Goal: Information Seeking & Learning: Learn about a topic

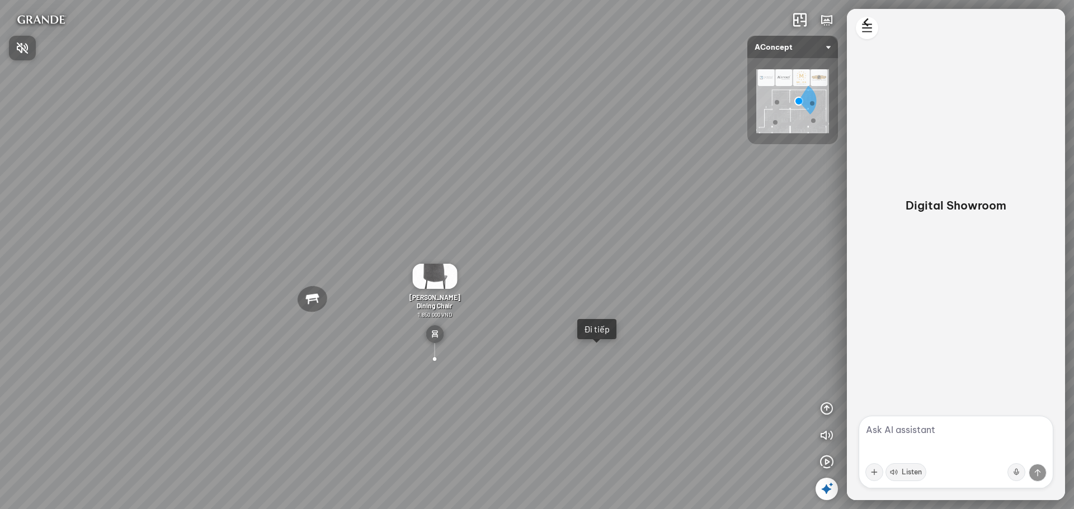
drag, startPoint x: 292, startPoint y: 438, endPoint x: 378, endPoint y: 286, distance: 174.3
click at [378, 286] on div at bounding box center [537, 254] width 1074 height 509
drag, startPoint x: 547, startPoint y: 257, endPoint x: 880, endPoint y: 124, distance: 359.0
click at [880, 124] on div "[MEDICAL_DATA] [PERSON_NAME] Đi tiếp The [PERSON_NAME] 3-Seater Sofa 22.500.000…" at bounding box center [537, 254] width 1074 height 509
drag, startPoint x: 434, startPoint y: 224, endPoint x: 211, endPoint y: 231, distance: 223.2
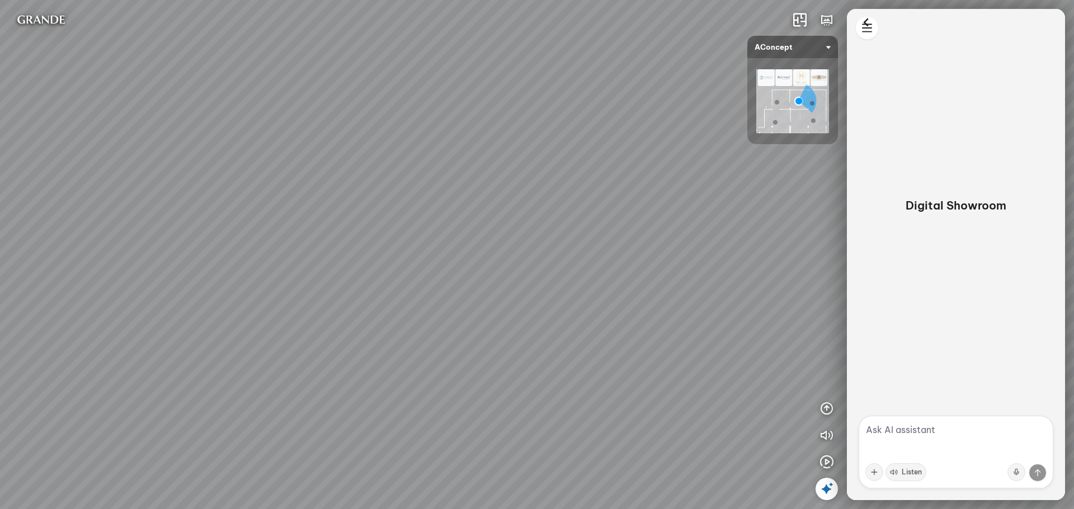
click at [211, 231] on div "[MEDICAL_DATA] [PERSON_NAME] Đi tiếp The [PERSON_NAME] 3-Seater Sofa 22.500.000…" at bounding box center [537, 254] width 1074 height 509
click at [642, 240] on div "[MEDICAL_DATA] [PERSON_NAME] Đi tiếp The [PERSON_NAME] 3-Seater Sofa 22.500.000…" at bounding box center [537, 254] width 1074 height 509
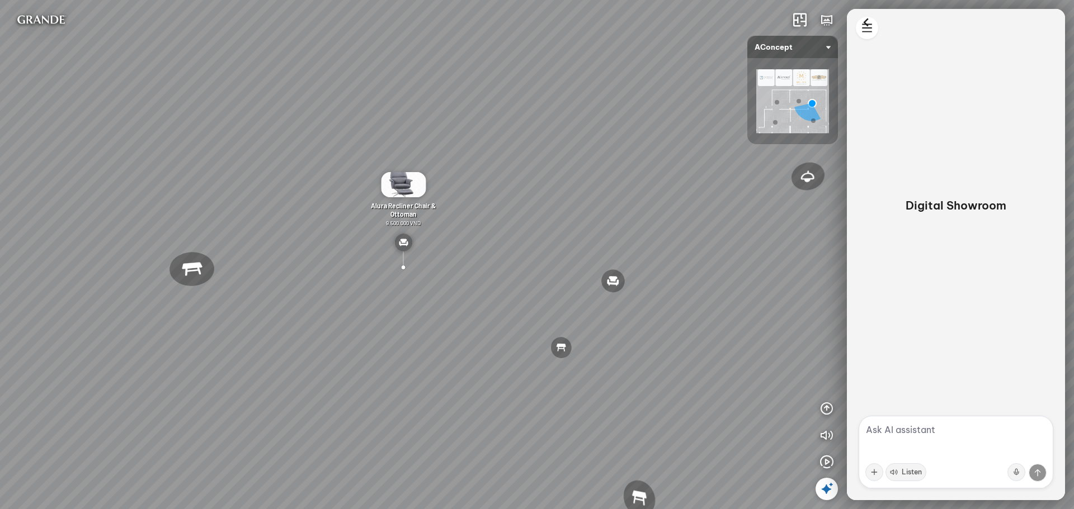
click at [408, 187] on img at bounding box center [403, 184] width 45 height 25
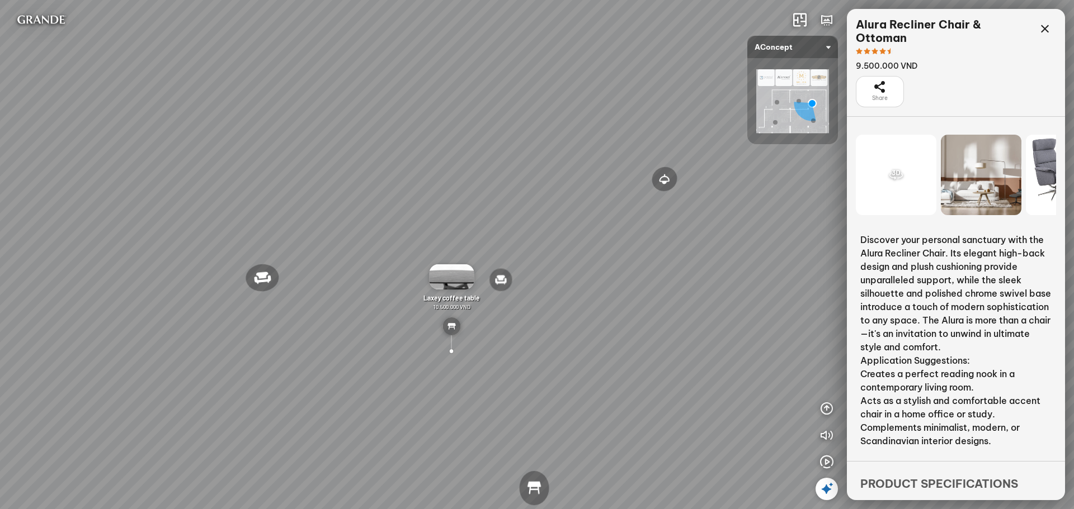
scroll to position [82, 0]
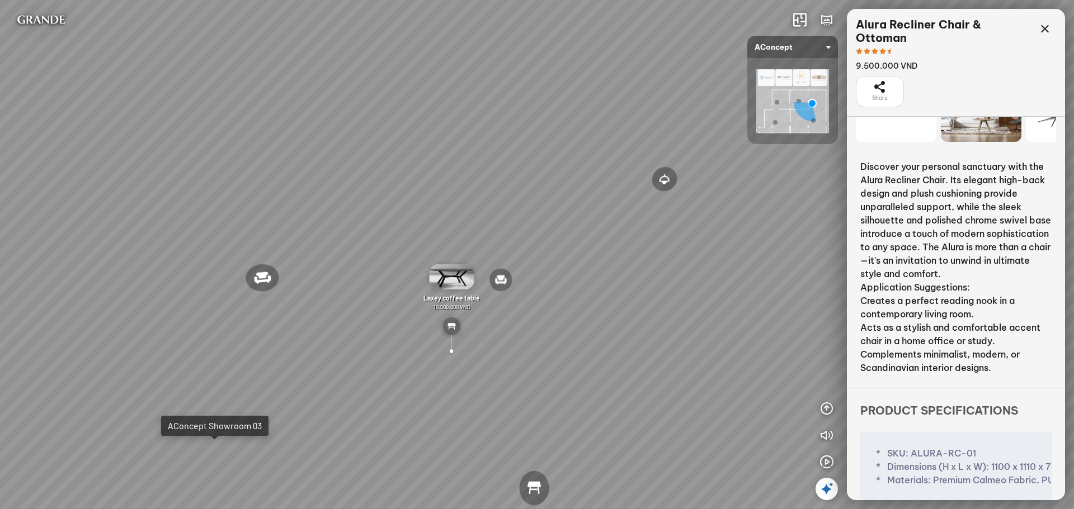
click at [206, 461] on div "Reno ceiling lamp 5.300.000 VND Palima bed 19.000.000 VND Nanna Lounge Chair 7.…" at bounding box center [537, 254] width 1074 height 509
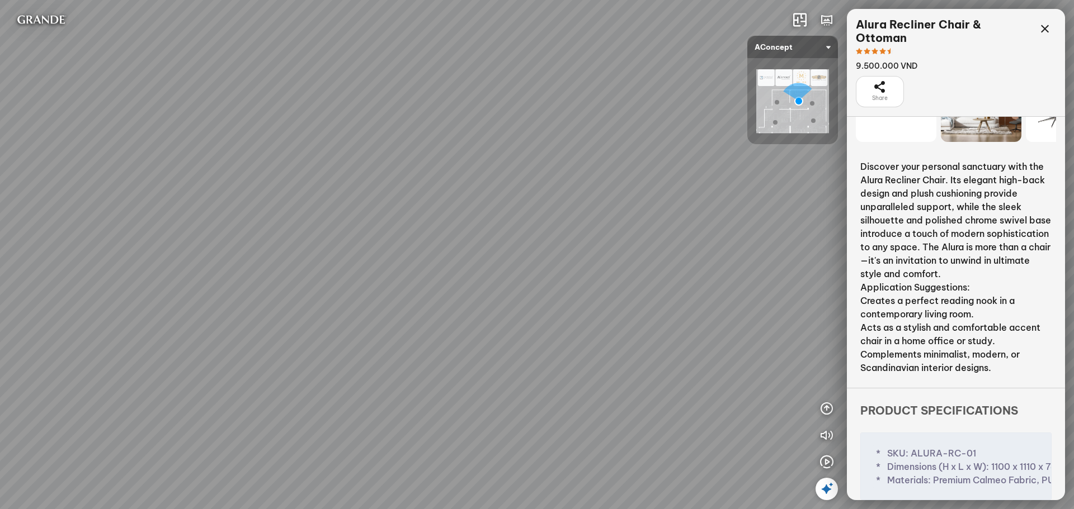
drag, startPoint x: 408, startPoint y: 133, endPoint x: 404, endPoint y: 204, distance: 71.1
click at [404, 204] on div "Metropolis Abstract Acrylic Print 7.000.000 VND [PERSON_NAME] 7.300.000 VND [PE…" at bounding box center [537, 254] width 1074 height 509
click at [493, 241] on div "The [PERSON_NAME] 3-Seater Sofa" at bounding box center [486, 241] width 65 height 17
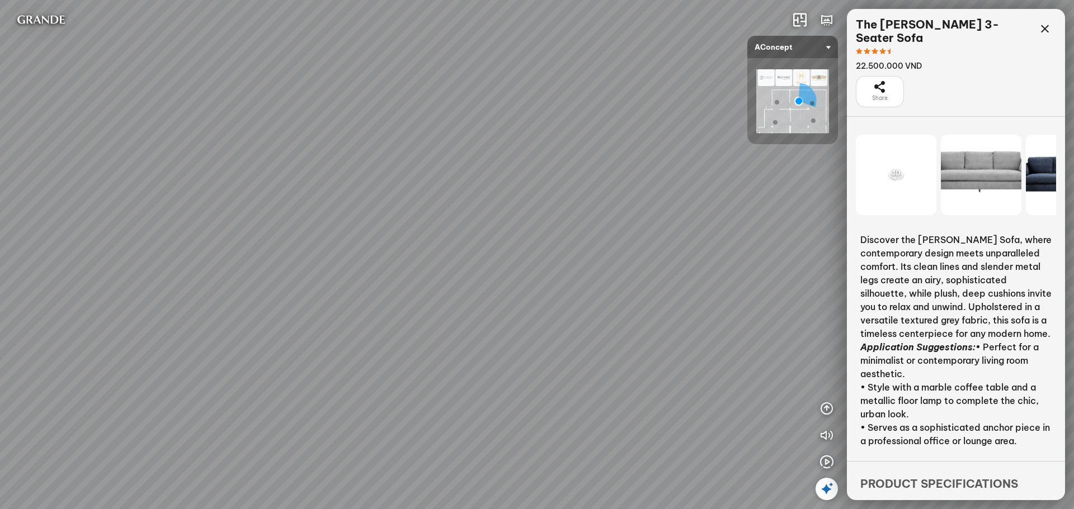
drag, startPoint x: 708, startPoint y: 402, endPoint x: 424, endPoint y: 375, distance: 285.4
click at [424, 375] on div "Metropolis Abstract Acrylic Print 7.000.000 VND [PERSON_NAME] 7.300.000 VND [PE…" at bounding box center [537, 254] width 1074 height 509
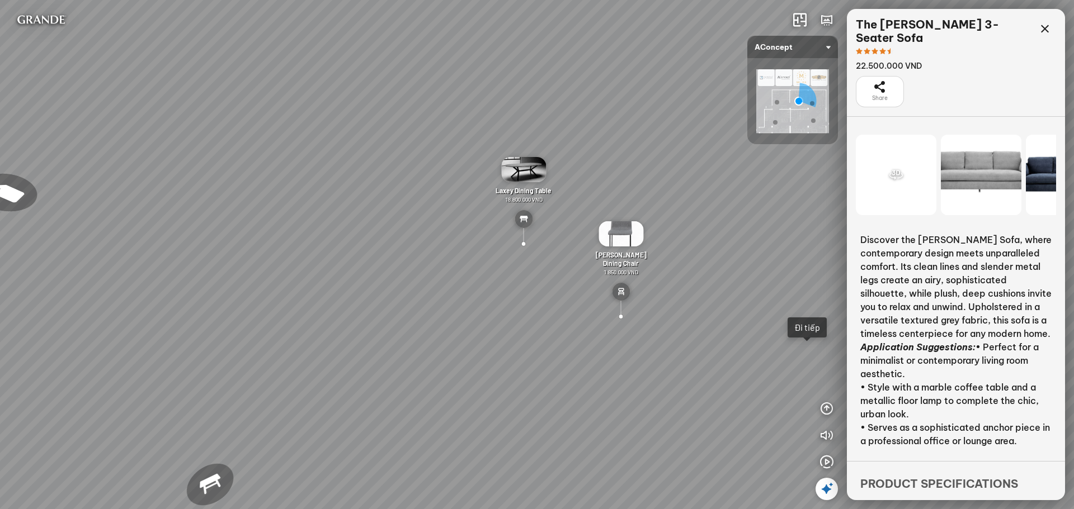
click at [621, 315] on div at bounding box center [620, 316] width 31 height 31
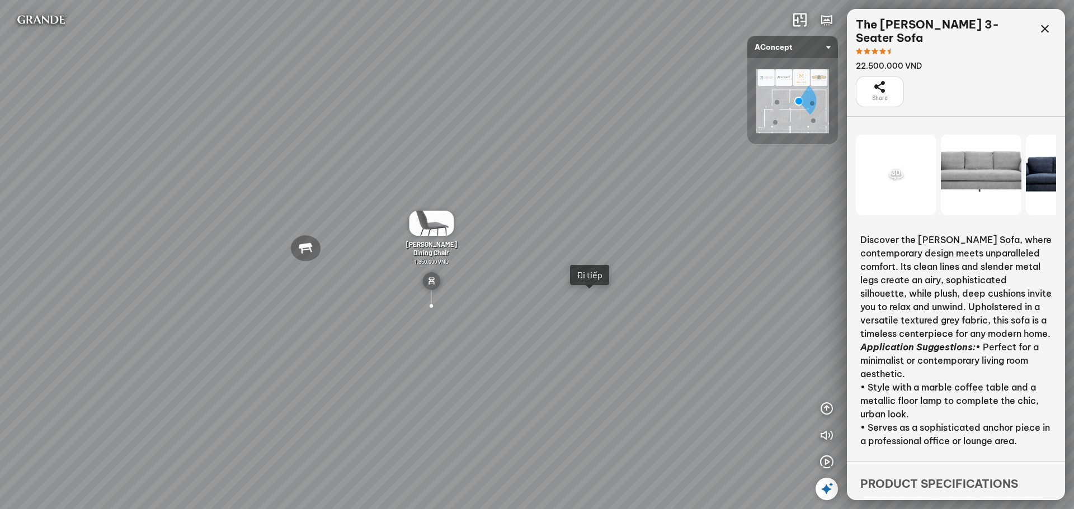
click at [594, 301] on div "Metropolis Abstract Acrylic Print 7.000.000 VND [PERSON_NAME] 7.300.000 VND [PE…" at bounding box center [537, 254] width 1074 height 509
drag, startPoint x: 473, startPoint y: 265, endPoint x: 551, endPoint y: 268, distance: 78.3
click at [551, 268] on div "Reno ceiling lamp 5.300.000 VND Palima bed 19.000.000 VND Nanna Lounge Chair 7.…" at bounding box center [537, 254] width 1074 height 509
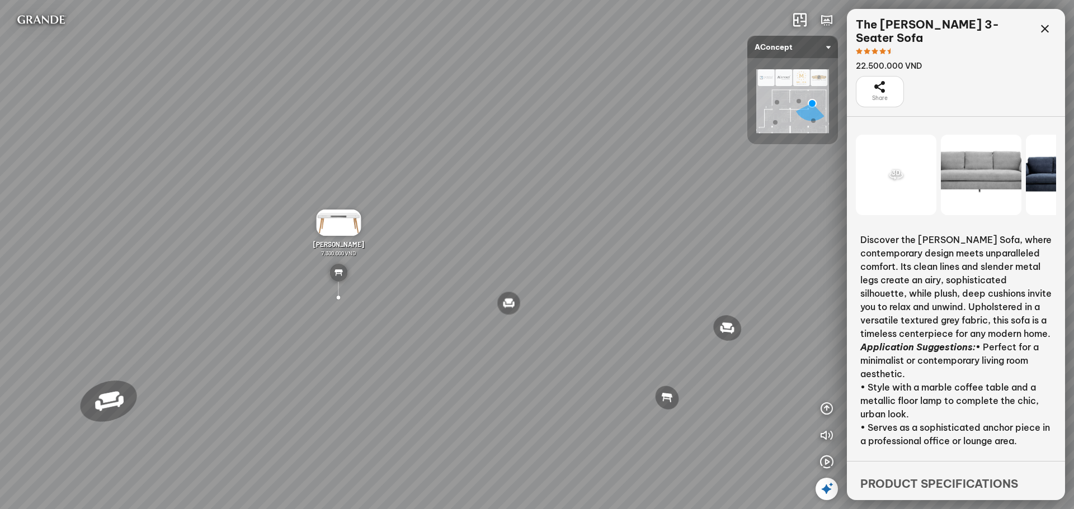
click at [341, 272] on img at bounding box center [338, 273] width 18 height 18
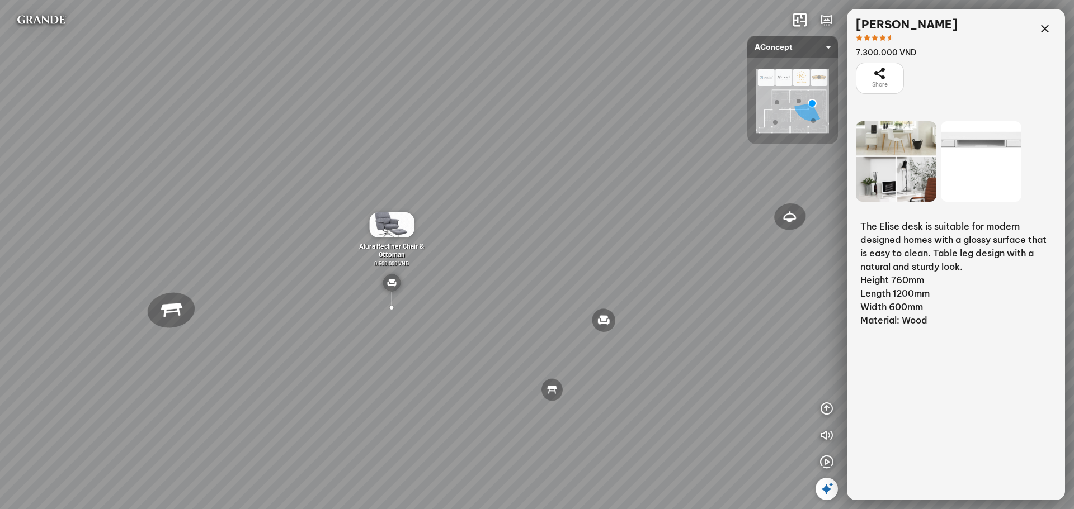
click at [391, 284] on img at bounding box center [391, 283] width 18 height 18
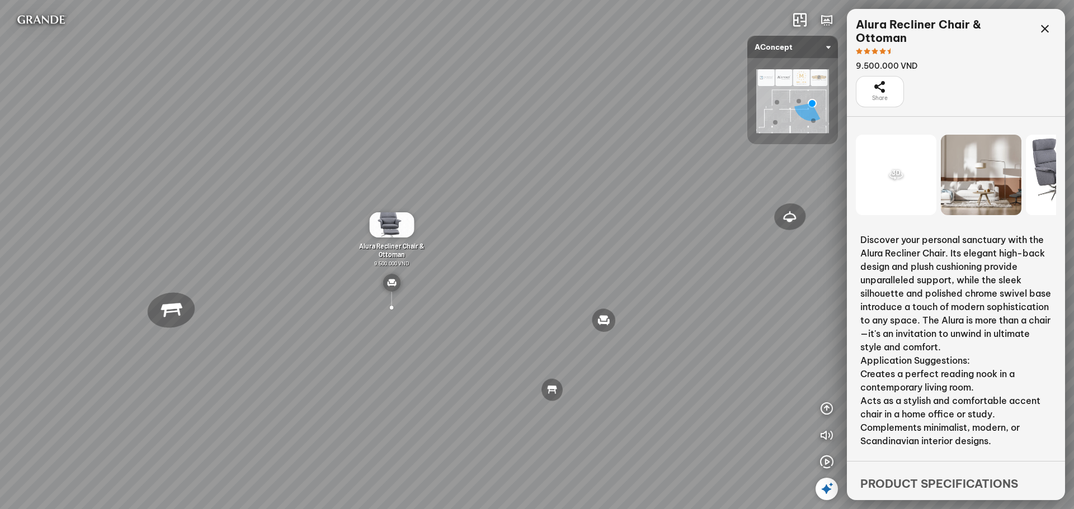
click at [116, 381] on div "Reno ceiling lamp 5.300.000 VND Palima bed 19.000.000 VND Nanna Lounge Chair 7.…" at bounding box center [537, 254] width 1074 height 509
click at [825, 486] on icon at bounding box center [826, 489] width 13 height 13
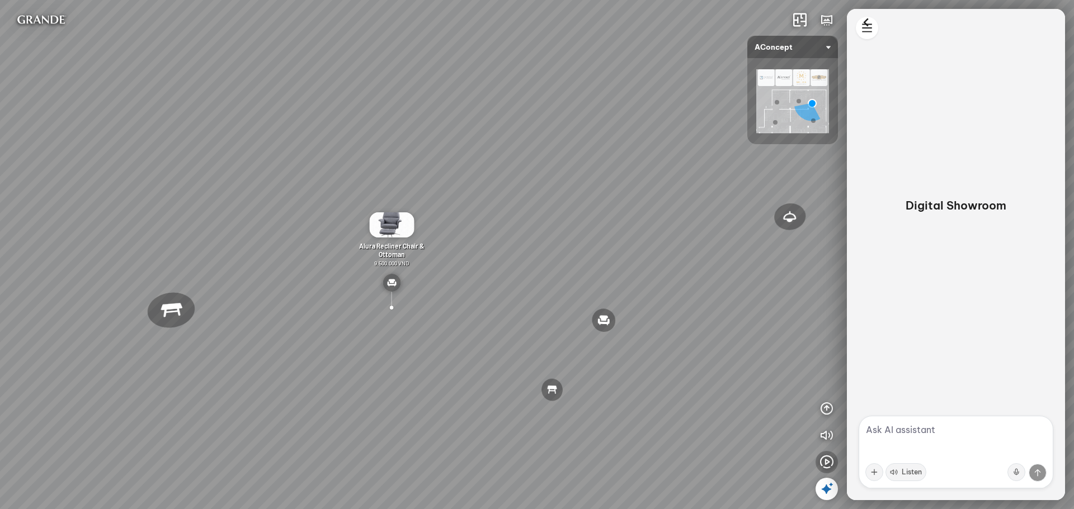
click at [831, 463] on icon "button" at bounding box center [826, 462] width 13 height 13
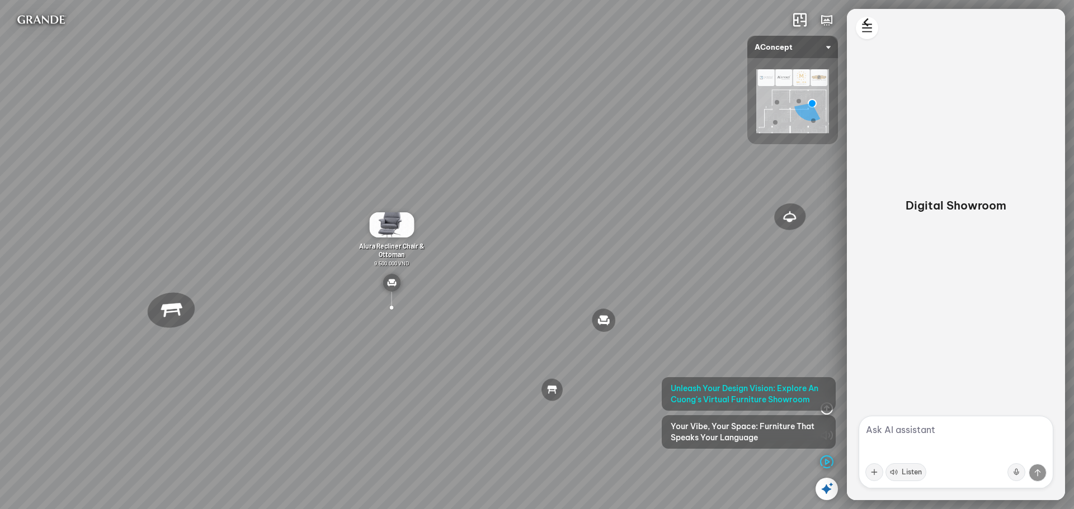
click at [806, 327] on div "Reno ceiling lamp 5.300.000 VND Palima bed 19.000.000 VND Nanna Lounge Chair 7.…" at bounding box center [537, 254] width 1074 height 509
click at [899, 437] on textarea at bounding box center [955, 452] width 195 height 73
type textarea "d"
type textarea "[PERSON_NAME] nội thất [PERSON_NAME], [PERSON_NAME] [PERSON_NAME] đi xem nhé"
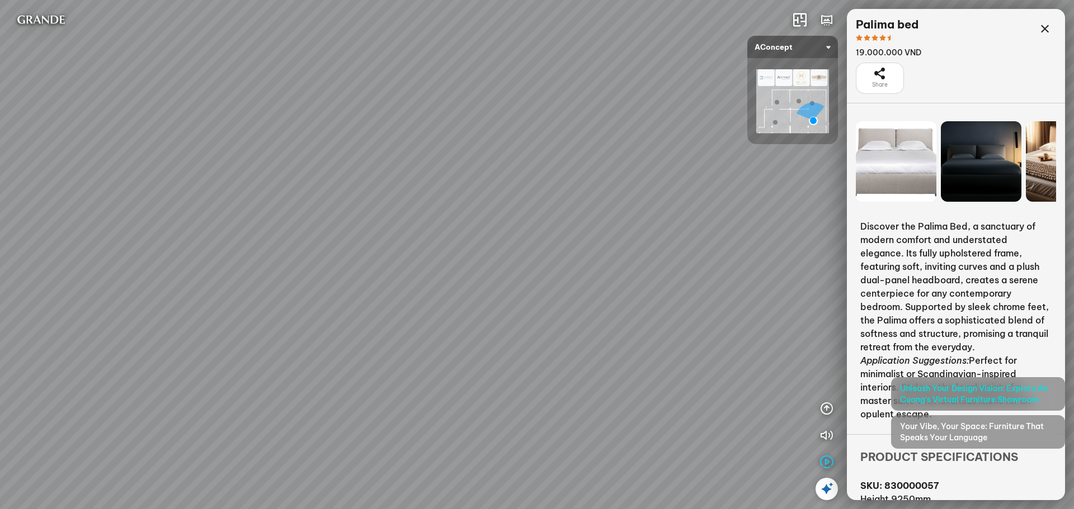
drag, startPoint x: 162, startPoint y: 299, endPoint x: 285, endPoint y: 360, distance: 137.5
click at [275, 361] on div "[PERSON_NAME] Dining Chair 1.800.000 VND [PERSON_NAME] 3-Seater Sofa in [PERSON…" at bounding box center [537, 254] width 1074 height 509
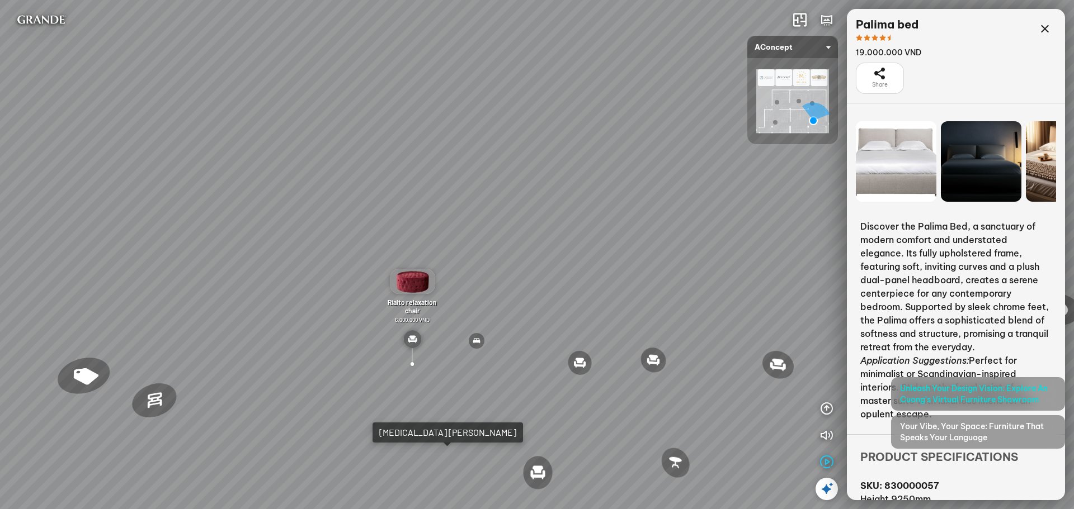
click at [630, 22] on div "[PERSON_NAME] Dining Chair 1.800.000 VND [PERSON_NAME] 3-Seater Sofa in [PERSON…" at bounding box center [537, 254] width 1074 height 509
click at [823, 434] on icon "button" at bounding box center [826, 435] width 13 height 13
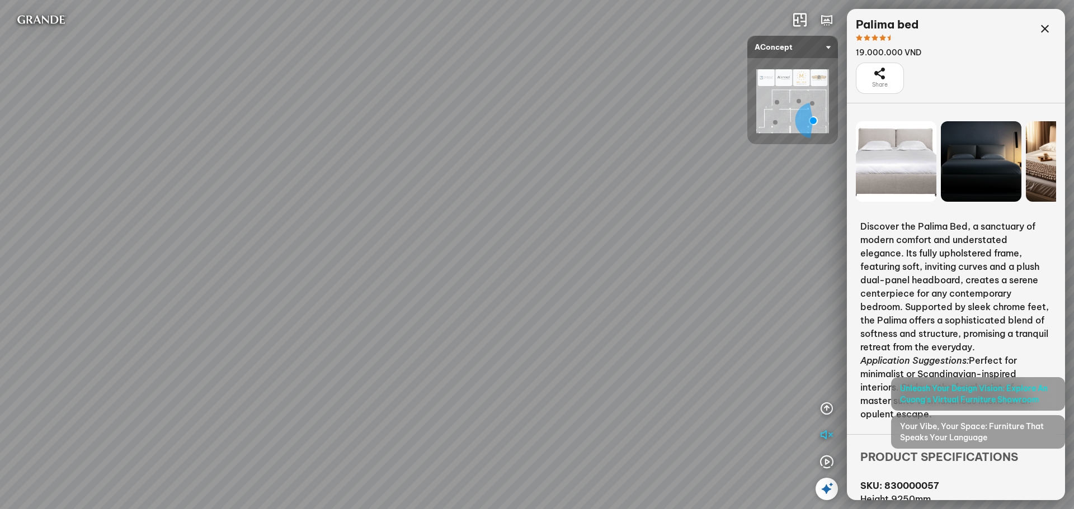
drag, startPoint x: 366, startPoint y: 225, endPoint x: 519, endPoint y: 200, distance: 155.3
click at [519, 200] on div "[PERSON_NAME] Dining Chair 1.800.000 VND [PERSON_NAME] 3-Seater Sofa in [PERSON…" at bounding box center [537, 254] width 1074 height 509
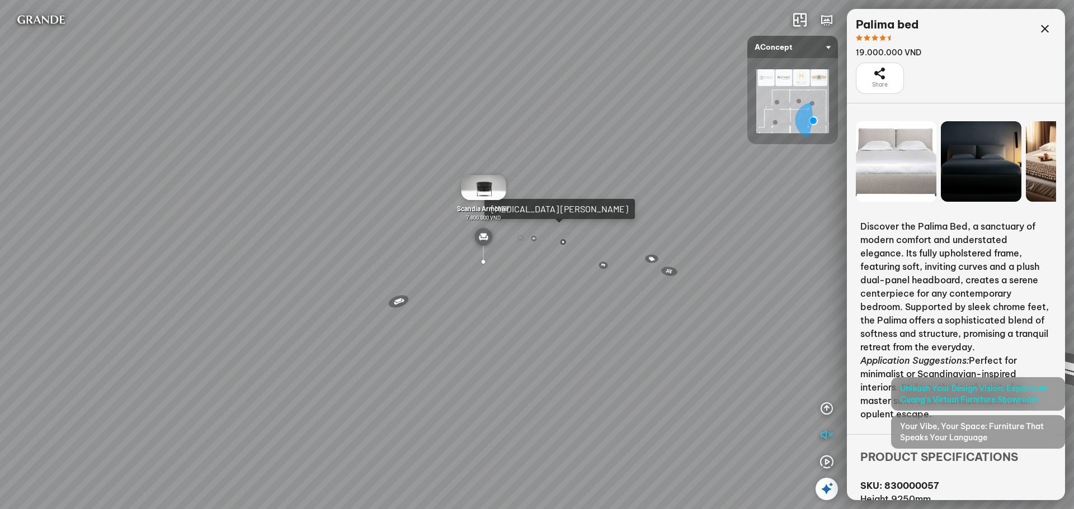
click at [529, 160] on div "[PERSON_NAME] Dining Chair 1.800.000 VND [PERSON_NAME] 3-Seater Sofa in [PERSON…" at bounding box center [537, 254] width 1074 height 509
click at [521, 254] on div "[PERSON_NAME] Dining Chair 1.800.000 VND [PERSON_NAME] 3-Seater Sofa in [PERSON…" at bounding box center [537, 254] width 1074 height 509
click at [514, 290] on div "[PERSON_NAME] Dining Chair 1.800.000 VND [PERSON_NAME] 3-Seater Sofa in [PERSON…" at bounding box center [537, 254] width 1074 height 509
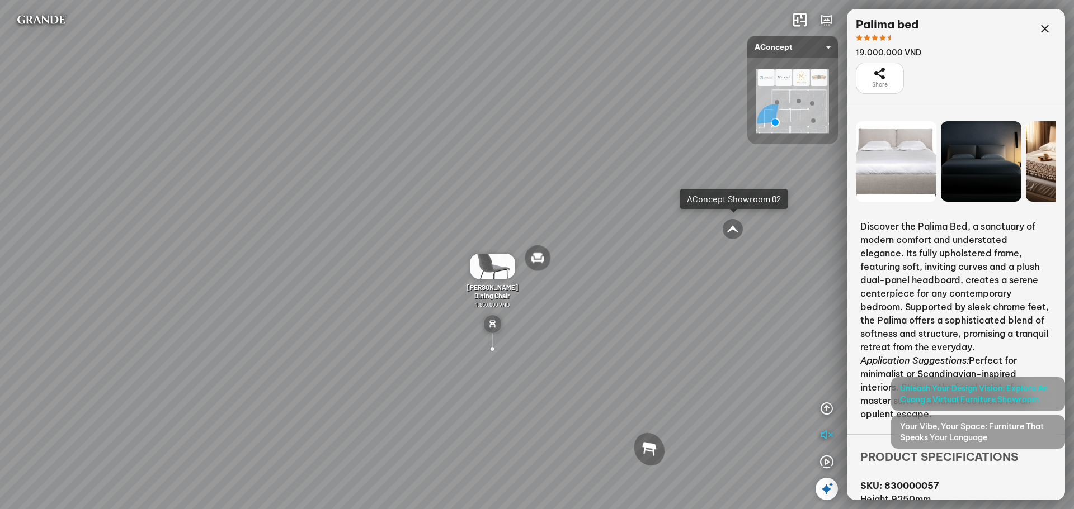
click at [730, 229] on div at bounding box center [732, 229] width 21 height 21
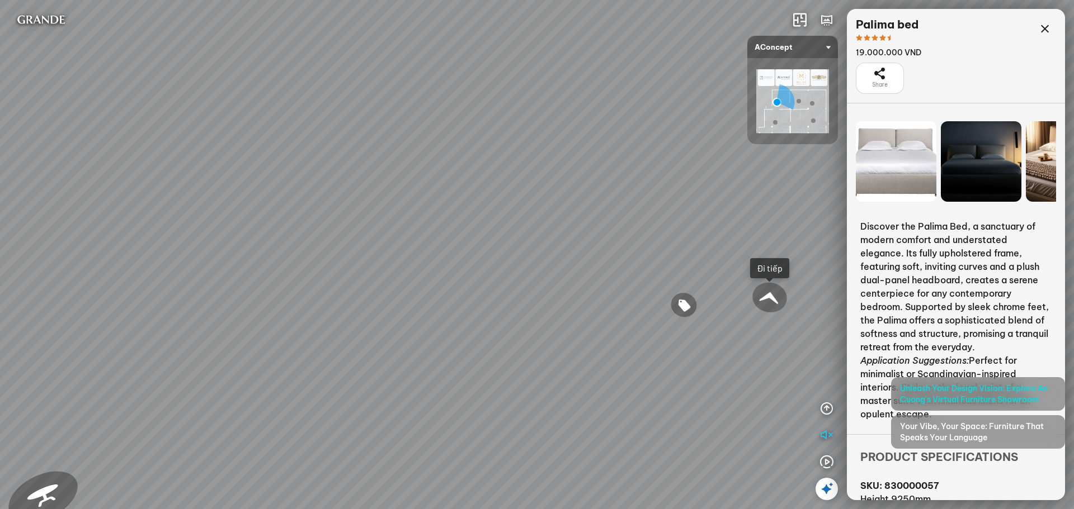
click at [574, 253] on div "[PERSON_NAME] Bedside Table 3.000.000 VND The Cadiz Coffee Table 5.500.000 VND …" at bounding box center [537, 254] width 1074 height 509
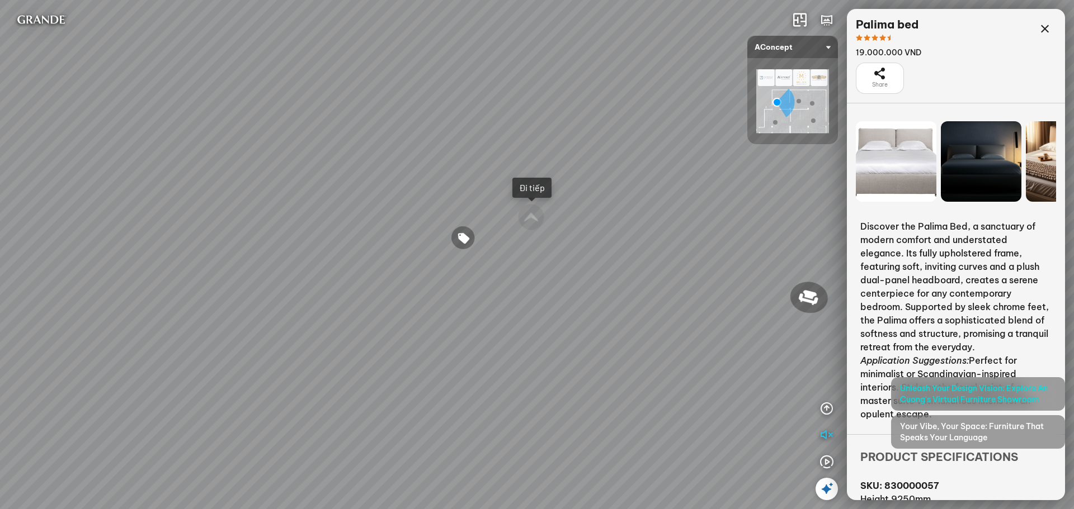
drag, startPoint x: 556, startPoint y: 202, endPoint x: 437, endPoint y: 167, distance: 124.2
click at [437, 167] on div "[PERSON_NAME] Bedside Table 3.000.000 VND The Cadiz Coffee Table 5.500.000 VND …" at bounding box center [537, 254] width 1074 height 509
click at [140, 285] on div "[PERSON_NAME] Bedside Table 3.000.000 VND The Cadiz Coffee Table 5.500.000 VND …" at bounding box center [537, 254] width 1074 height 509
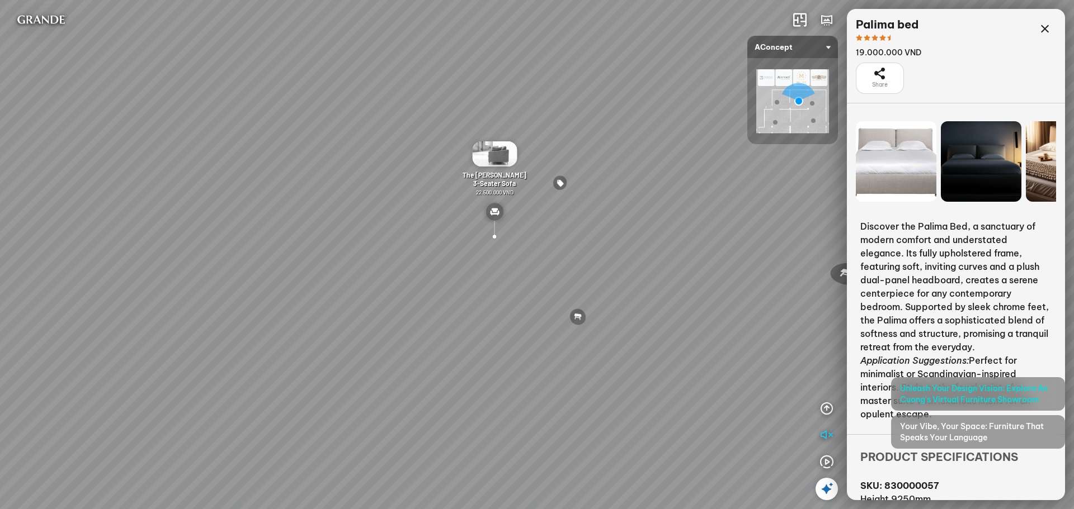
click at [119, 301] on div "Metropolis Abstract Acrylic Print 7.000.000 VND [PERSON_NAME] 7.300.000 VND [PE…" at bounding box center [537, 254] width 1074 height 509
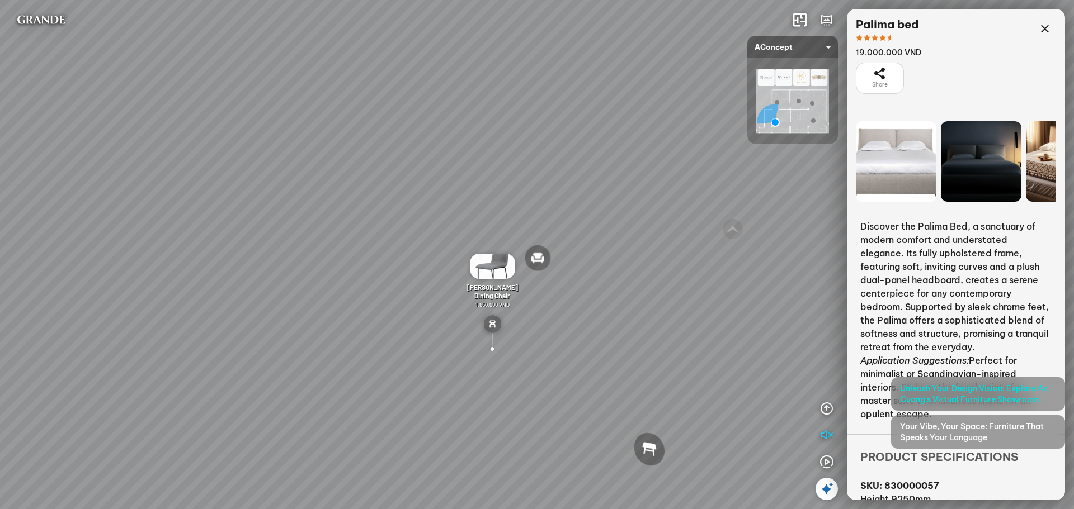
click at [25, 286] on div "Biloxi 2-seater sofa 15.000.000 VND Perth Left-Corner Sofa 38.500.000 VND 9.000…" at bounding box center [537, 254] width 1074 height 509
click at [29, 287] on div "Biloxi 2-seater sofa 15.000.000 VND Perth Left-Corner Sofa 38.500.000 VND 9.000…" at bounding box center [537, 254] width 1074 height 509
click at [816, 252] on div "Biloxi 2-seater sofa 15.000.000 VND Perth Left-Corner Sofa 38.500.000 VND 9.000…" at bounding box center [537, 254] width 1074 height 509
click at [781, 71] on img at bounding box center [792, 101] width 73 height 64
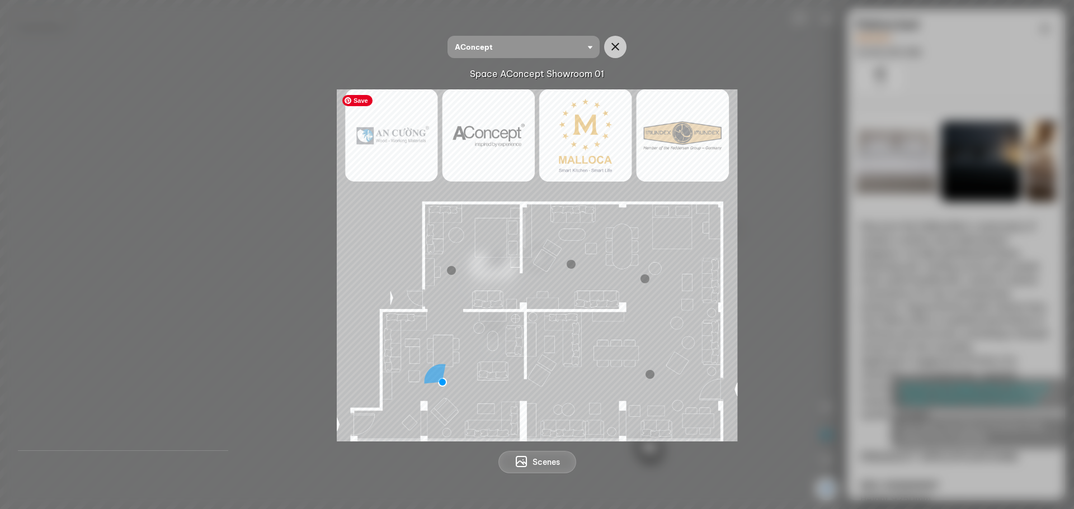
click at [483, 137] on img at bounding box center [537, 265] width 400 height 352
click at [565, 143] on img at bounding box center [537, 265] width 400 height 352
click at [569, 267] on div at bounding box center [570, 264] width 9 height 9
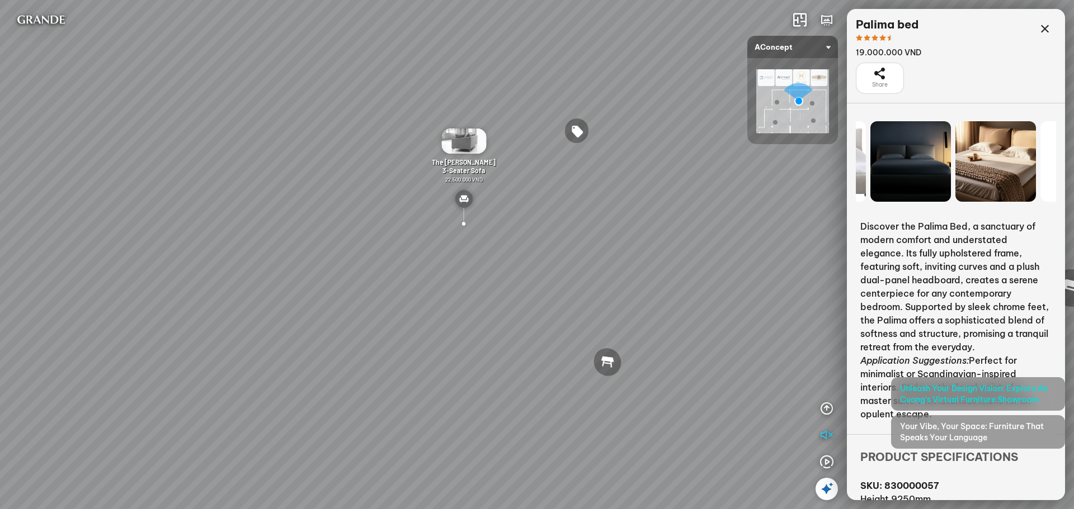
drag, startPoint x: 985, startPoint y: 168, endPoint x: 844, endPoint y: 179, distance: 141.3
click at [844, 179] on div "Metropolis Abstract Acrylic Print 7.000.000 VND [PERSON_NAME] 7.300.000 VND [PE…" at bounding box center [537, 254] width 1074 height 509
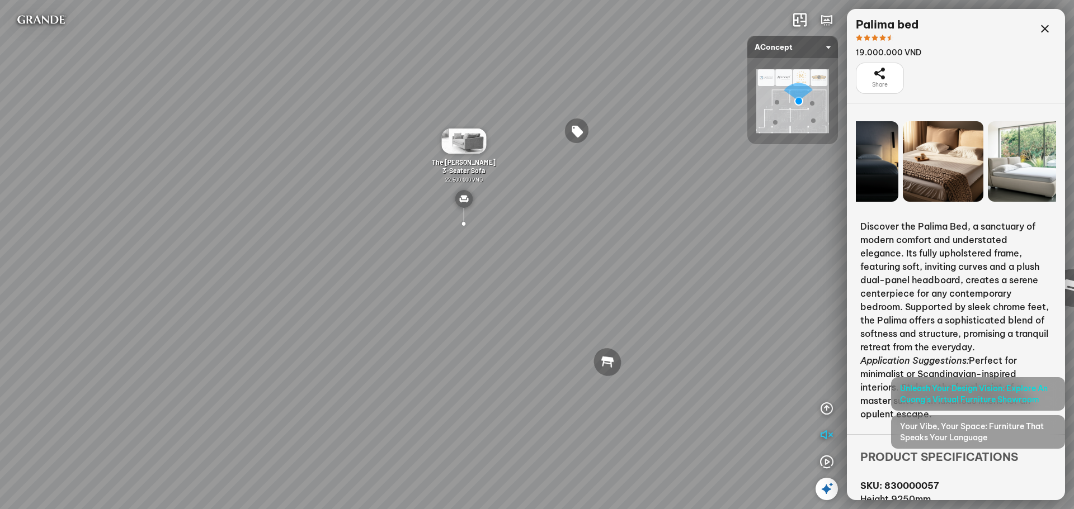
click at [949, 164] on div at bounding box center [942, 161] width 81 height 81
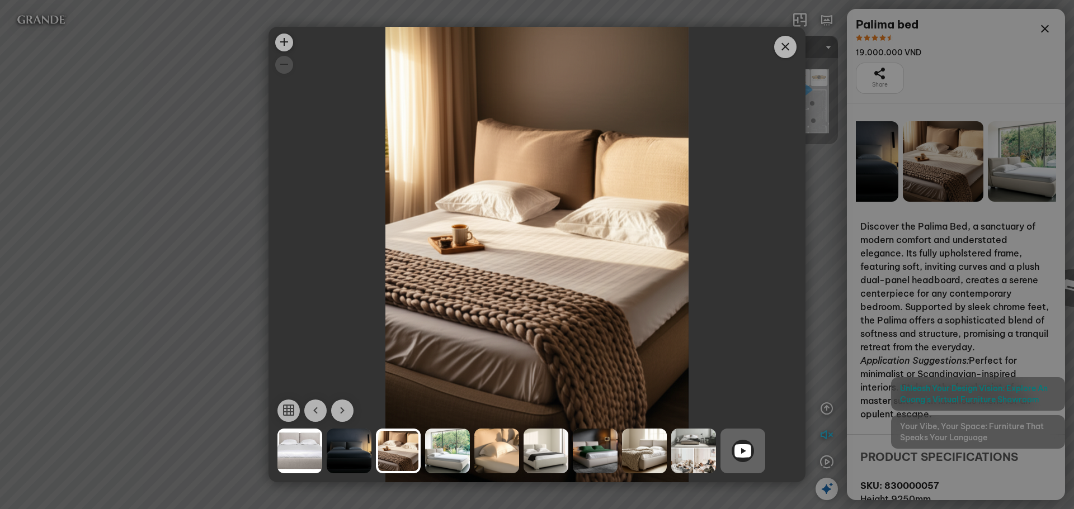
click at [507, 462] on div at bounding box center [496, 451] width 45 height 45
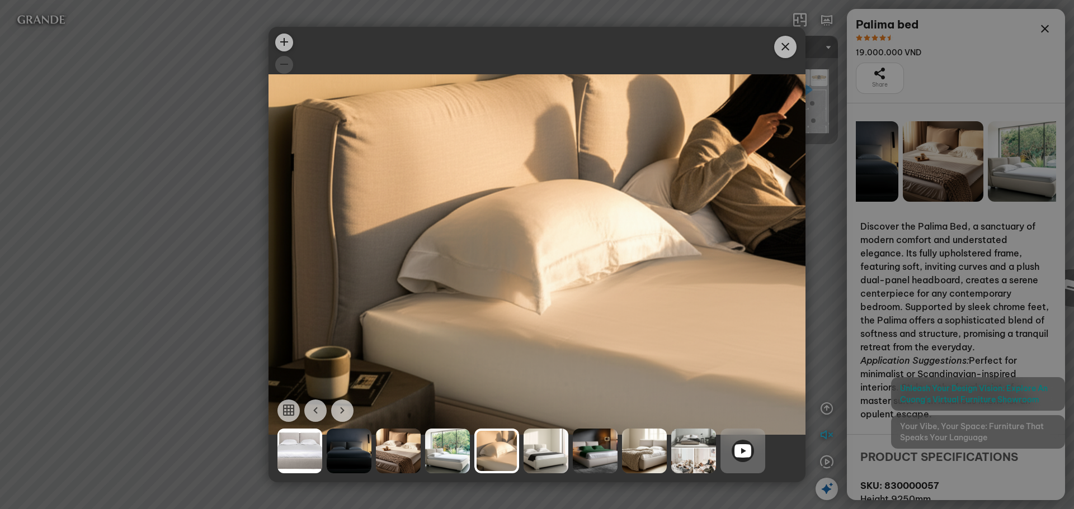
click at [547, 455] on div at bounding box center [545, 451] width 45 height 45
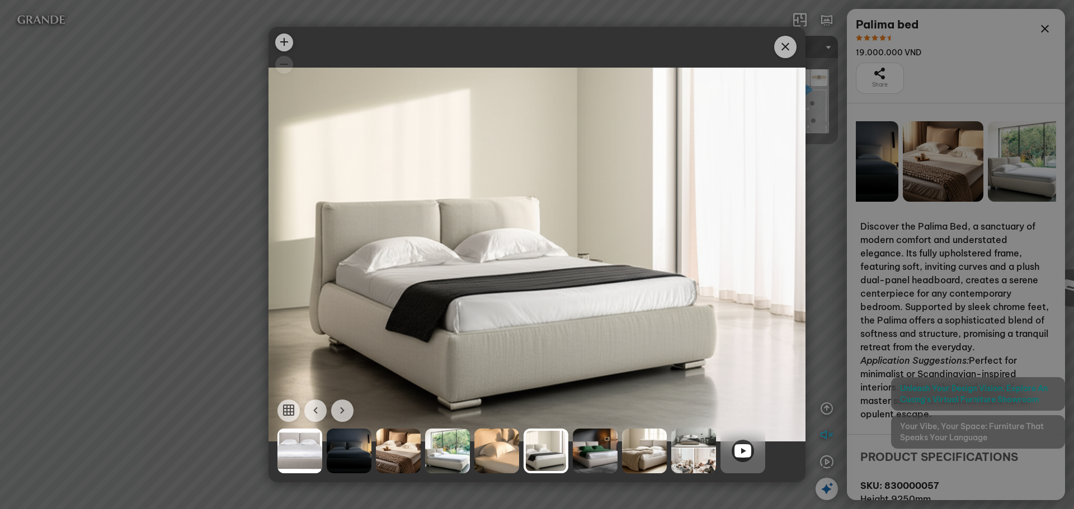
click at [595, 455] on div at bounding box center [595, 451] width 45 height 45
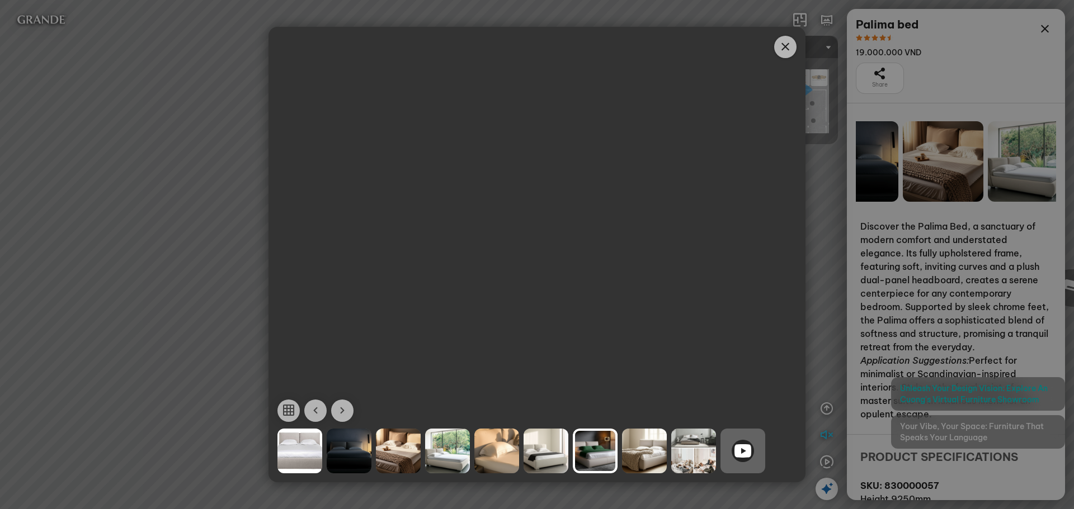
click at [552, 454] on div at bounding box center [545, 451] width 45 height 45
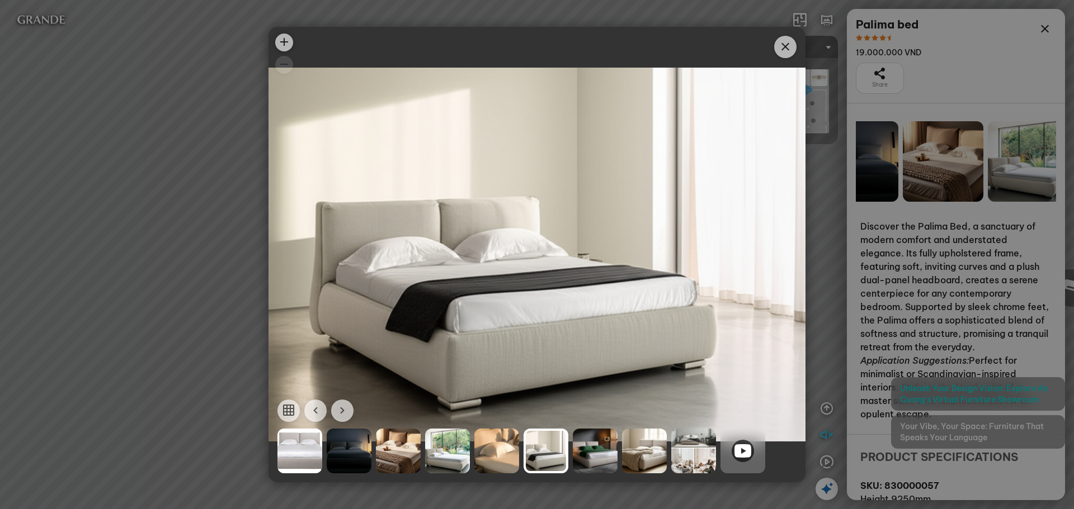
click at [628, 452] on div at bounding box center [644, 451] width 45 height 45
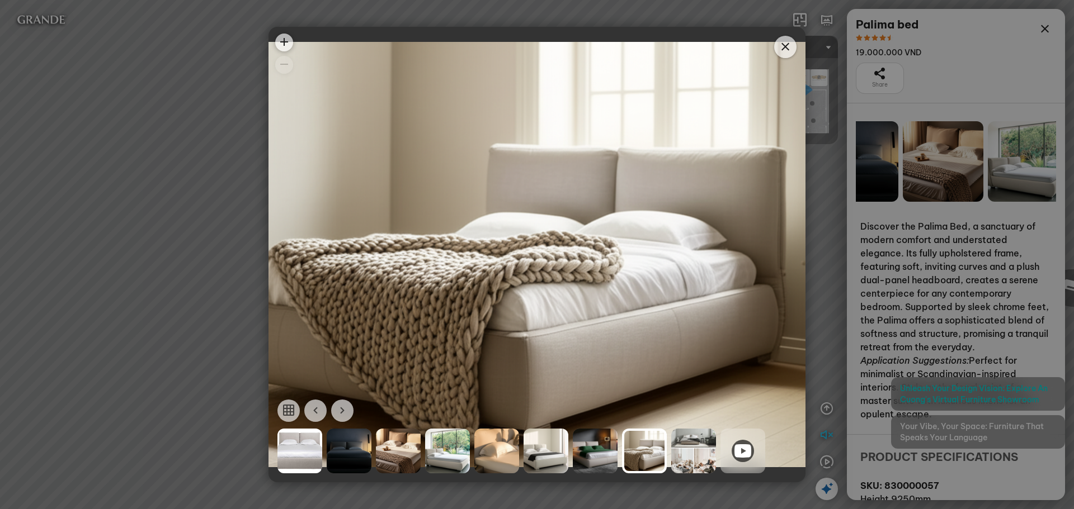
click at [687, 453] on div at bounding box center [693, 451] width 45 height 45
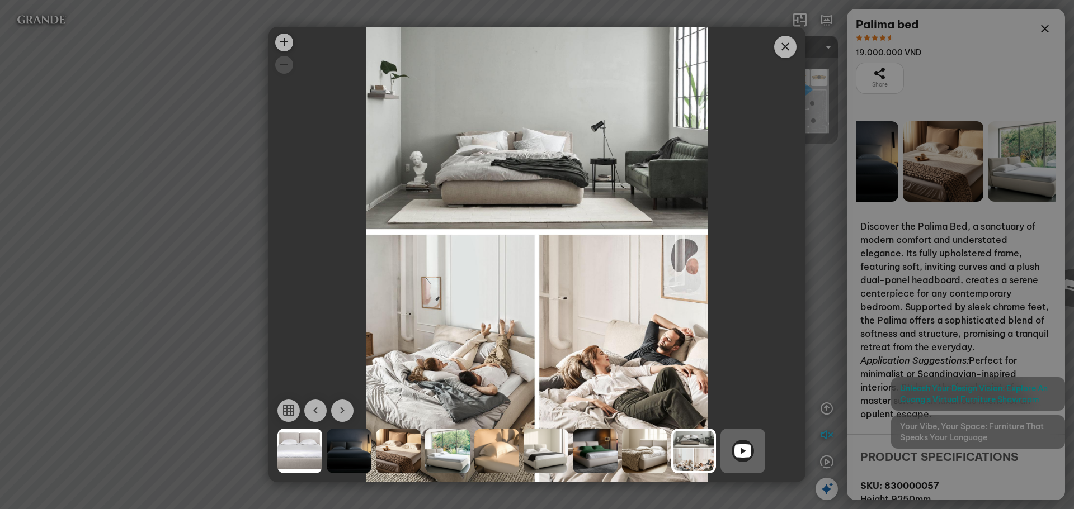
click at [819, 302] on div at bounding box center [537, 254] width 1074 height 509
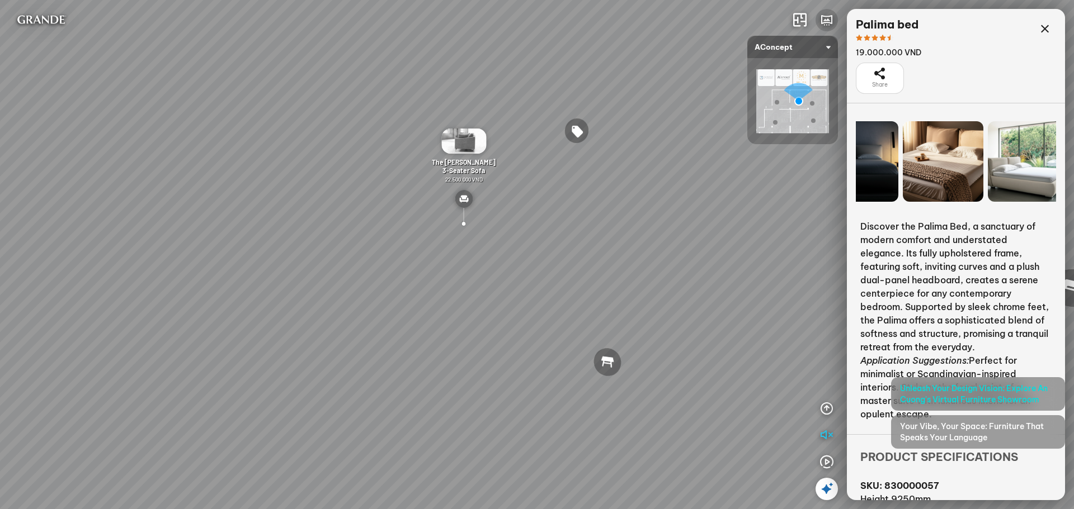
click at [830, 20] on icon "button" at bounding box center [826, 19] width 13 height 13
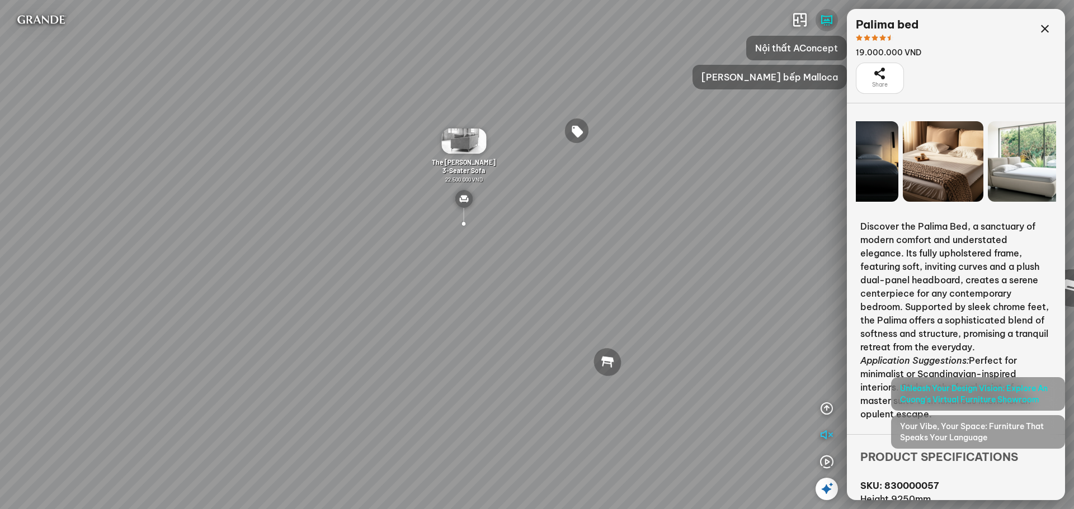
scroll to position [59, 0]
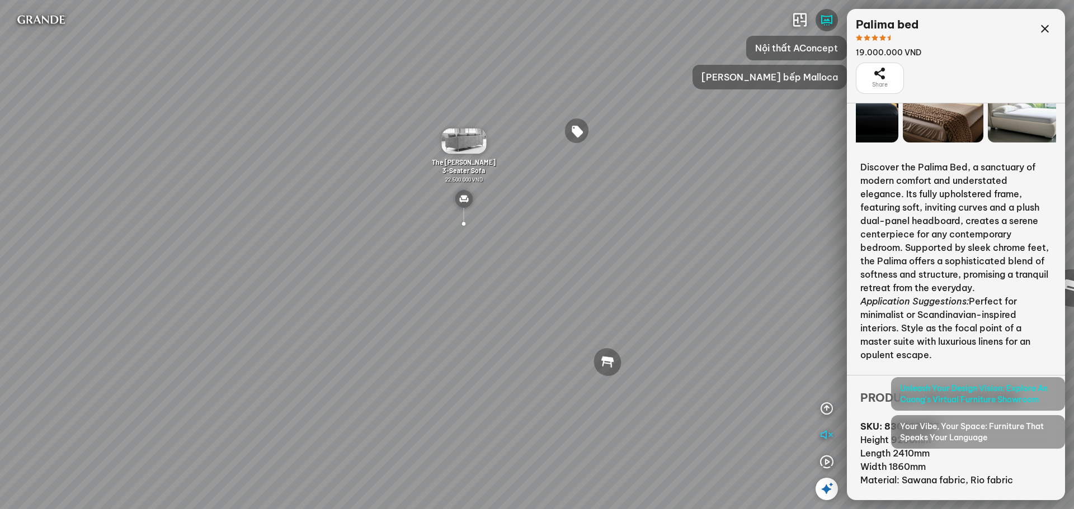
click at [871, 74] on div "Share" at bounding box center [879, 78] width 48 height 31
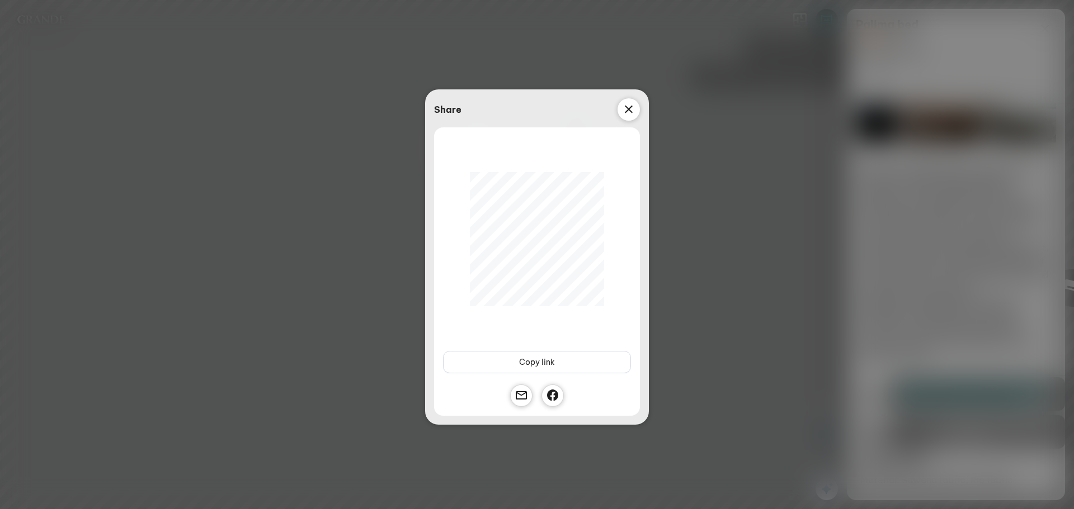
click at [620, 107] on div at bounding box center [628, 109] width 22 height 22
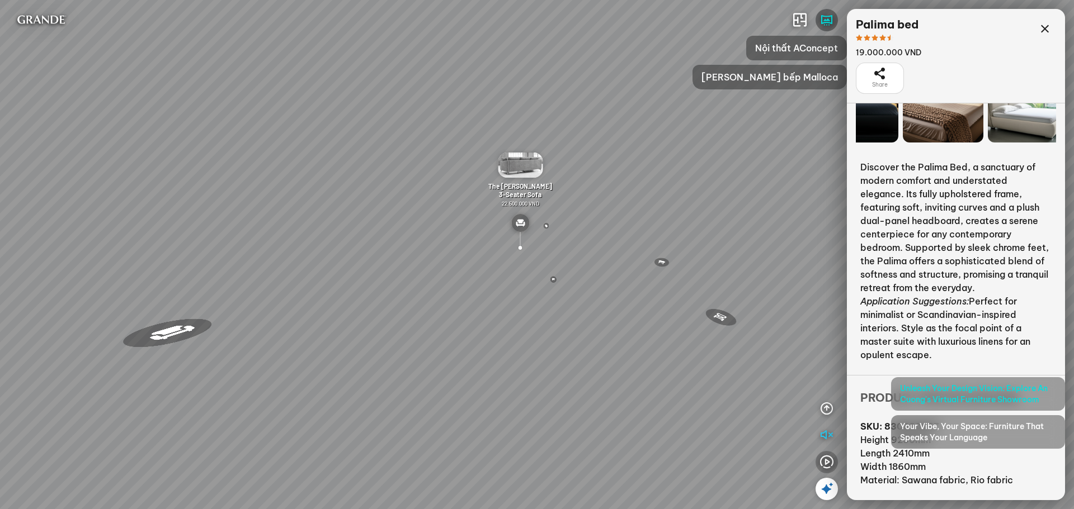
click at [828, 464] on icon "button" at bounding box center [826, 462] width 13 height 13
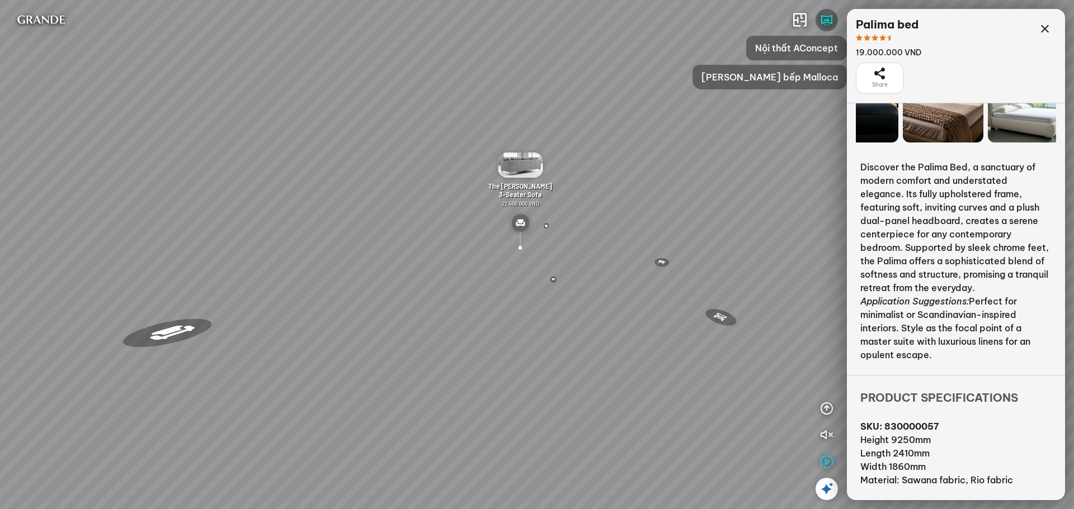
click at [519, 26] on div "Metropolis Abstract Acrylic Print 7.000.000 VND [PERSON_NAME] 7.300.000 VND [PE…" at bounding box center [537, 254] width 1074 height 509
